Goal: Find contact information: Find contact information

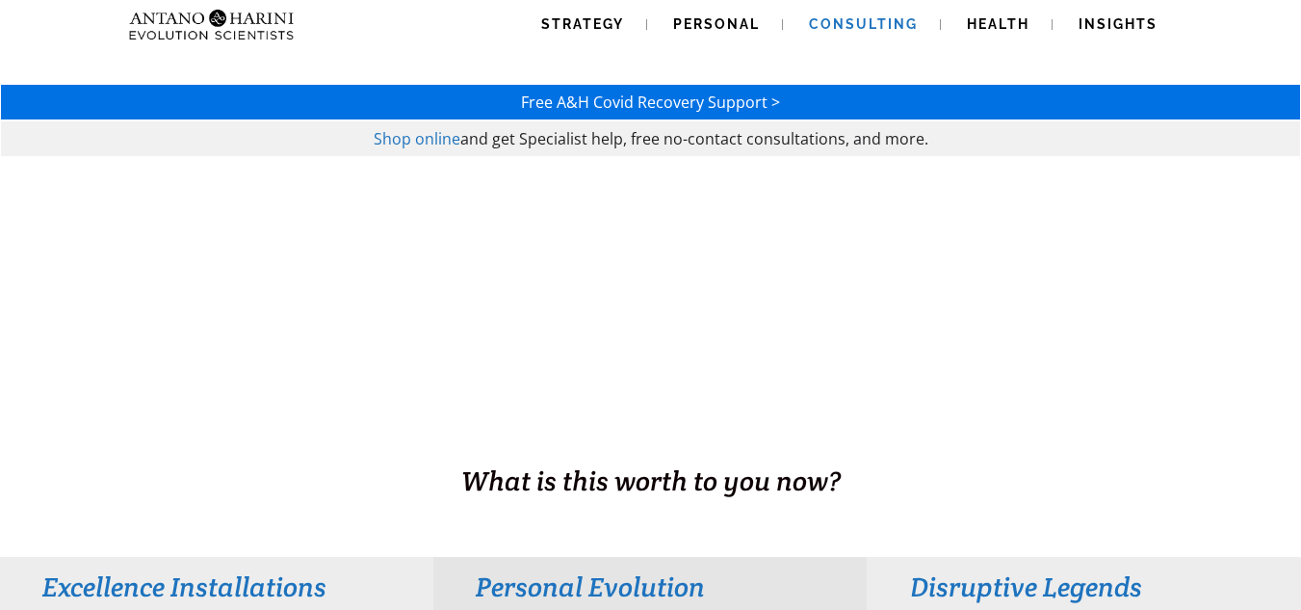
click at [859, 25] on span "Consulting" at bounding box center [863, 23] width 109 height 15
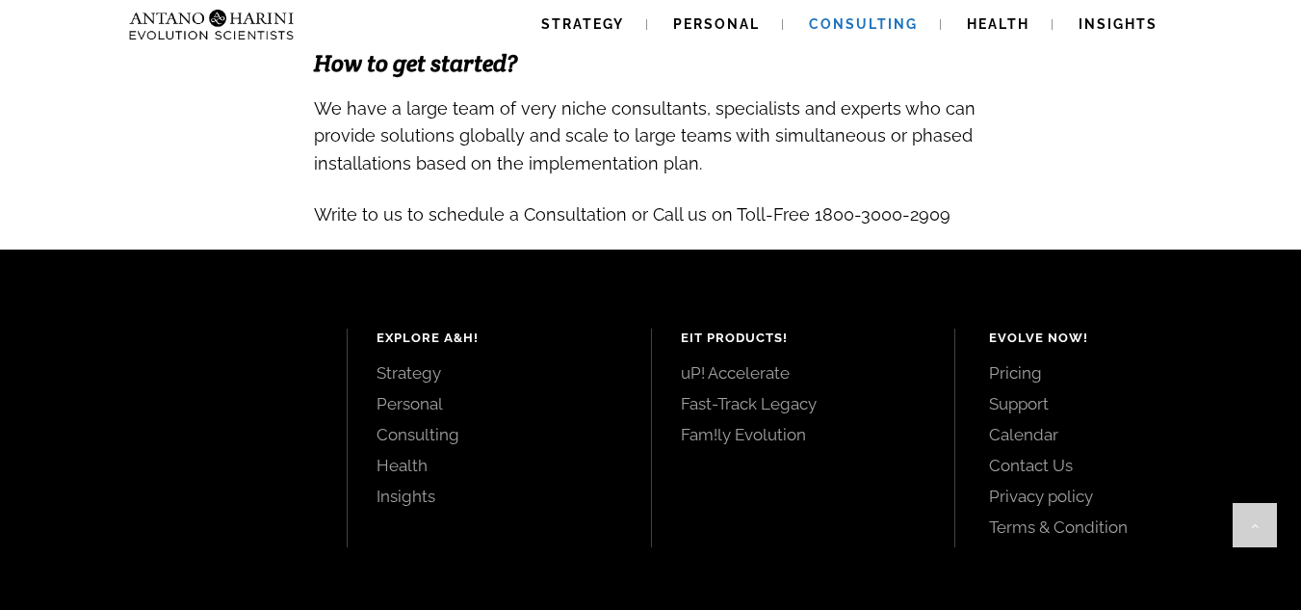
scroll to position [2268, 0]
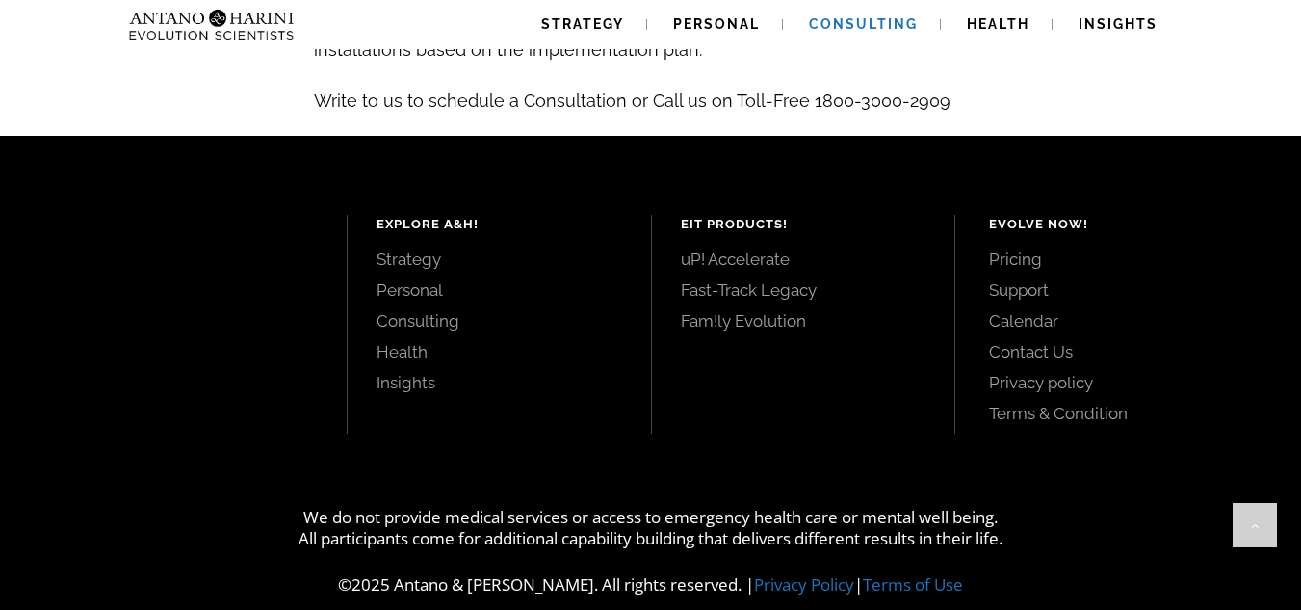
click at [1026, 341] on link "Contact Us" at bounding box center [1123, 351] width 269 height 21
